Goal: Task Accomplishment & Management: Use online tool/utility

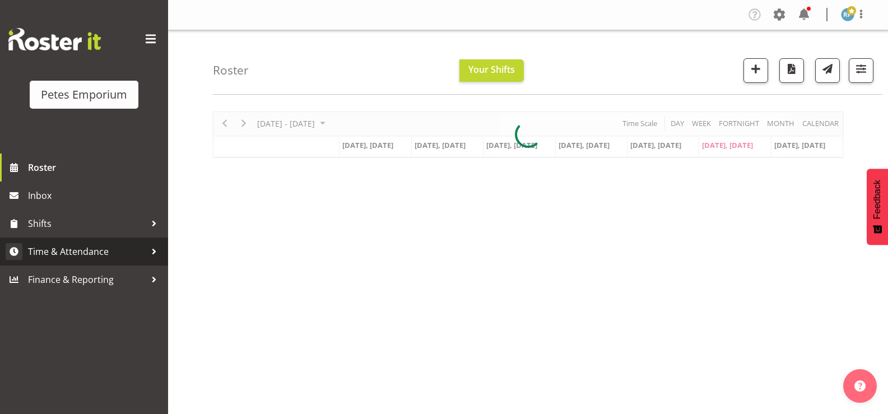
click at [96, 251] on span "Time & Attendance" at bounding box center [87, 251] width 118 height 17
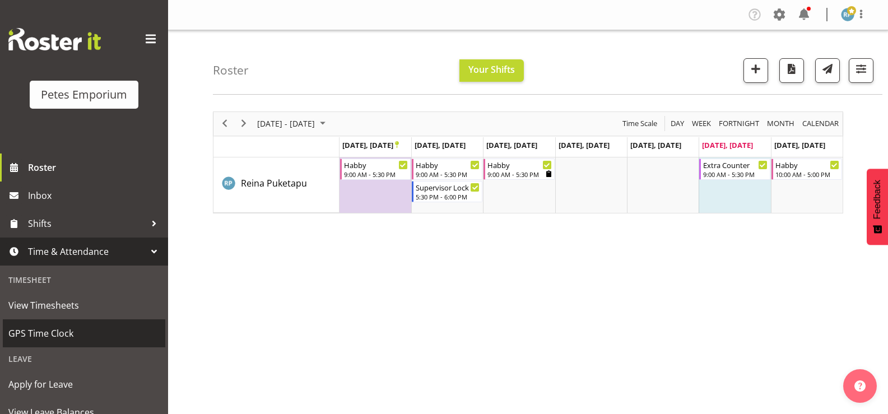
click at [69, 337] on span "GPS Time Clock" at bounding box center [83, 333] width 151 height 17
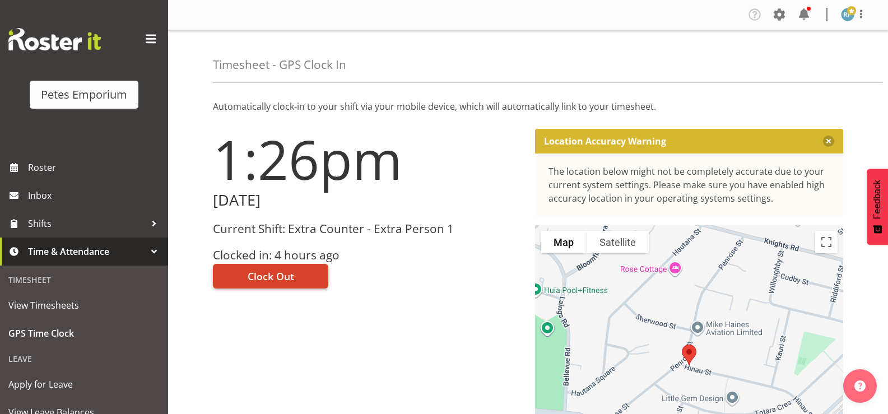
click at [304, 274] on button "Clock Out" at bounding box center [270, 276] width 115 height 25
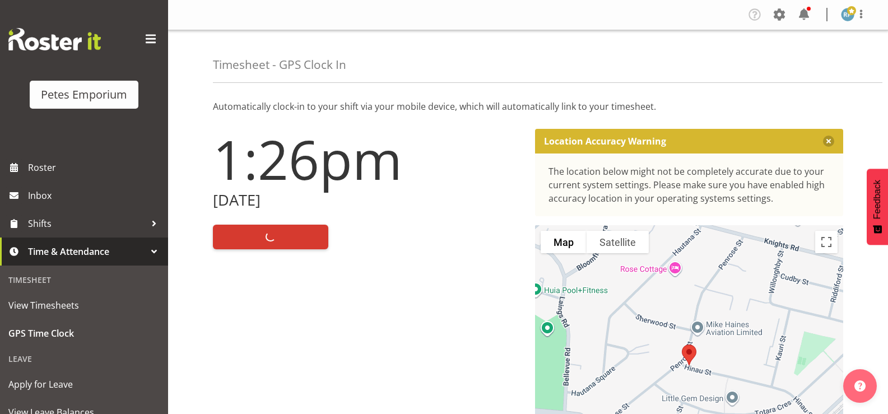
click at [852, 17] on img at bounding box center [847, 14] width 13 height 13
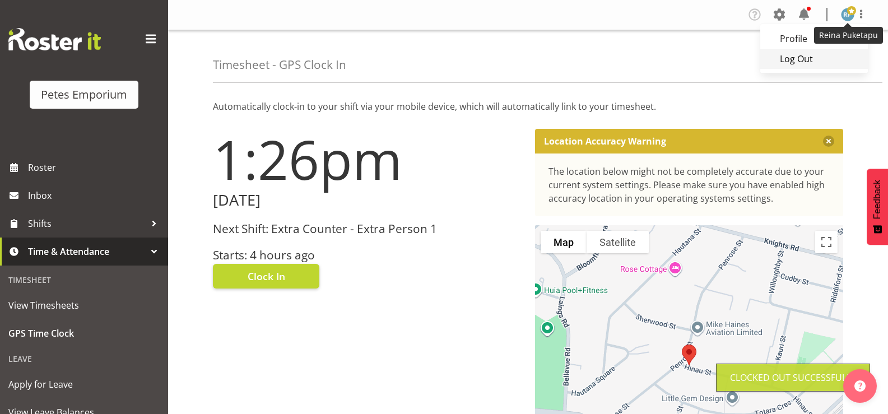
click at [797, 63] on link "Log Out" at bounding box center [815, 59] width 108 height 20
